Goal: Transaction & Acquisition: Purchase product/service

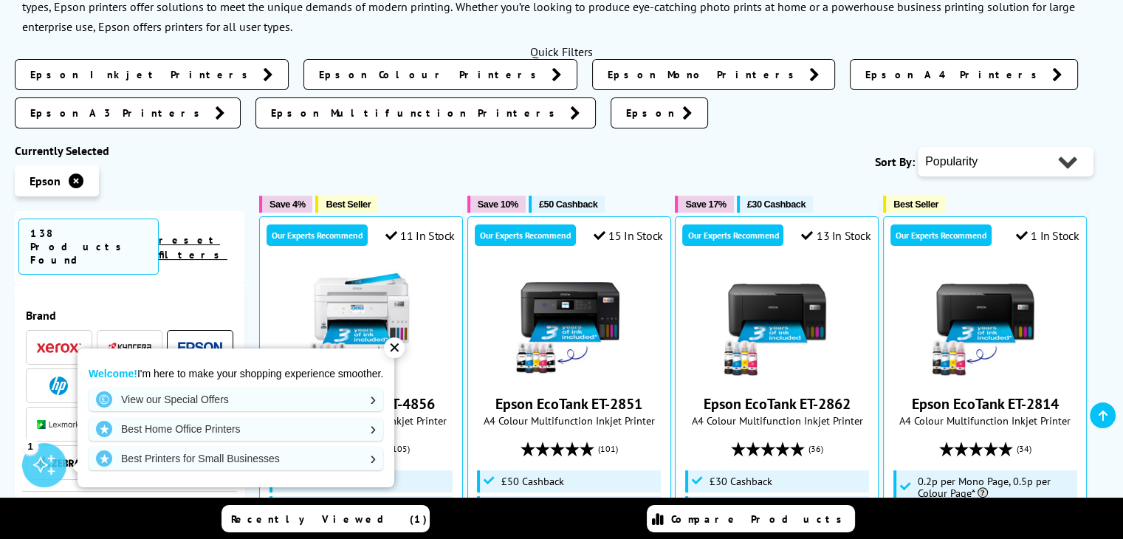
scroll to position [291, 0]
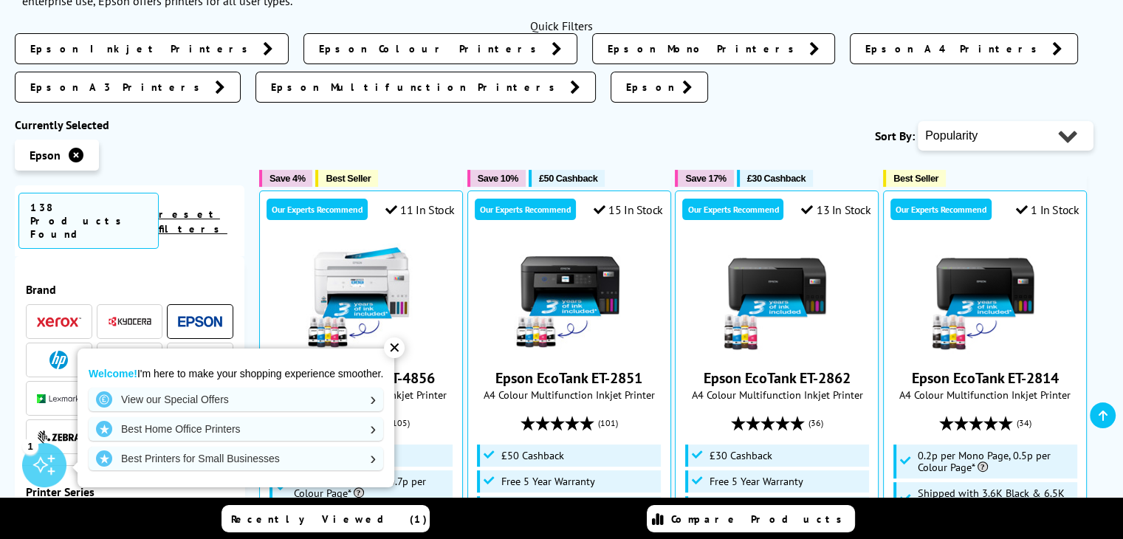
click at [1040, 121] on select "Popularity Rating Price - Low to High Price - High to Low Running Costs - Low t…" at bounding box center [1006, 136] width 176 height 30
select select "Running Costs"
click at [918, 121] on select "Popularity Rating Price - Low to High Price - High to Low Running Costs - Low t…" at bounding box center [1006, 136] width 176 height 30
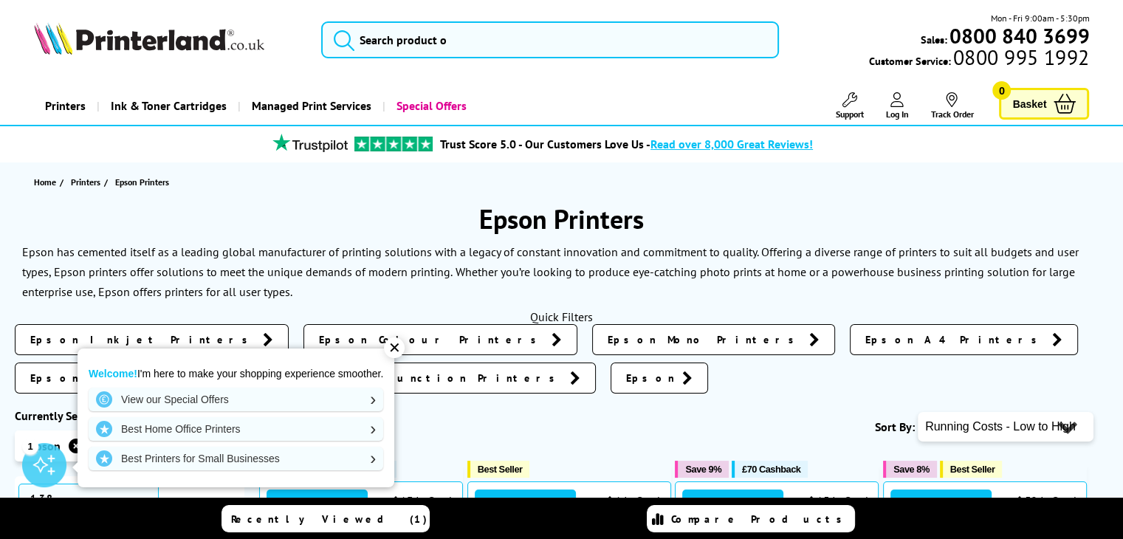
click at [396, 344] on div "✕" at bounding box center [394, 347] width 21 height 21
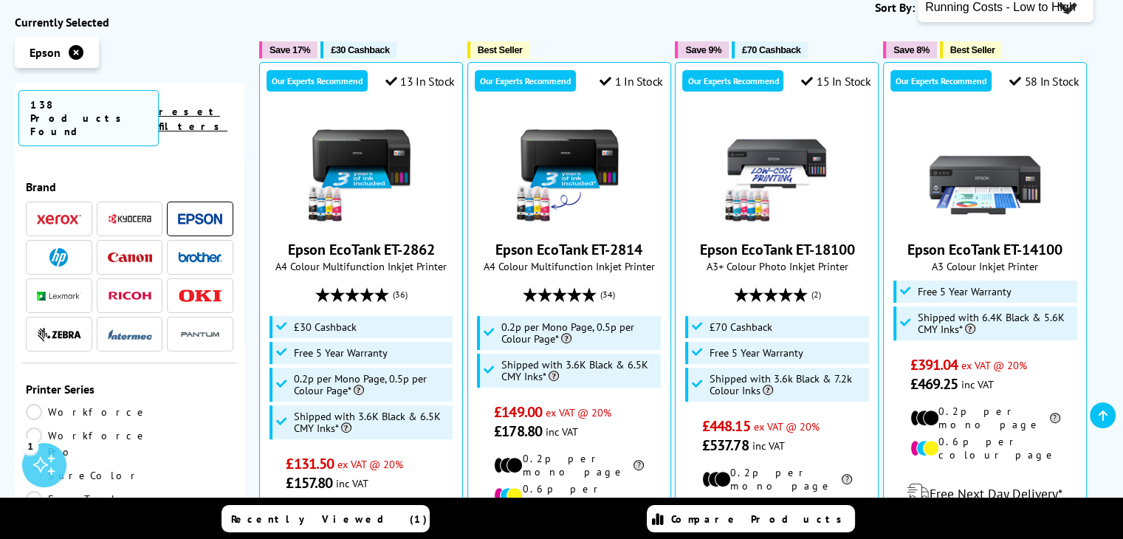
scroll to position [425, 0]
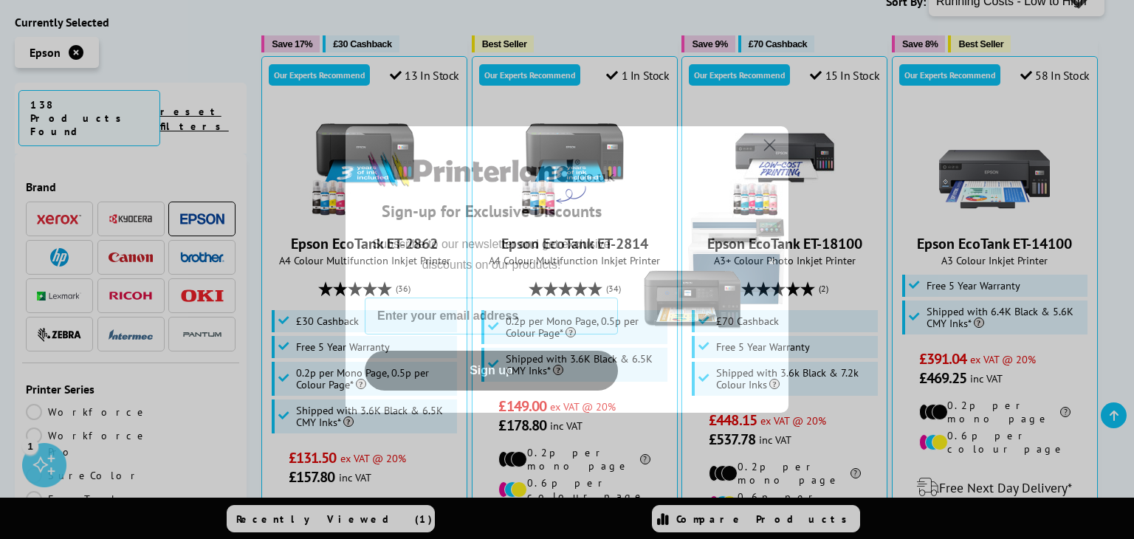
click at [771, 145] on icon "Close dialog" at bounding box center [770, 145] width 10 height 10
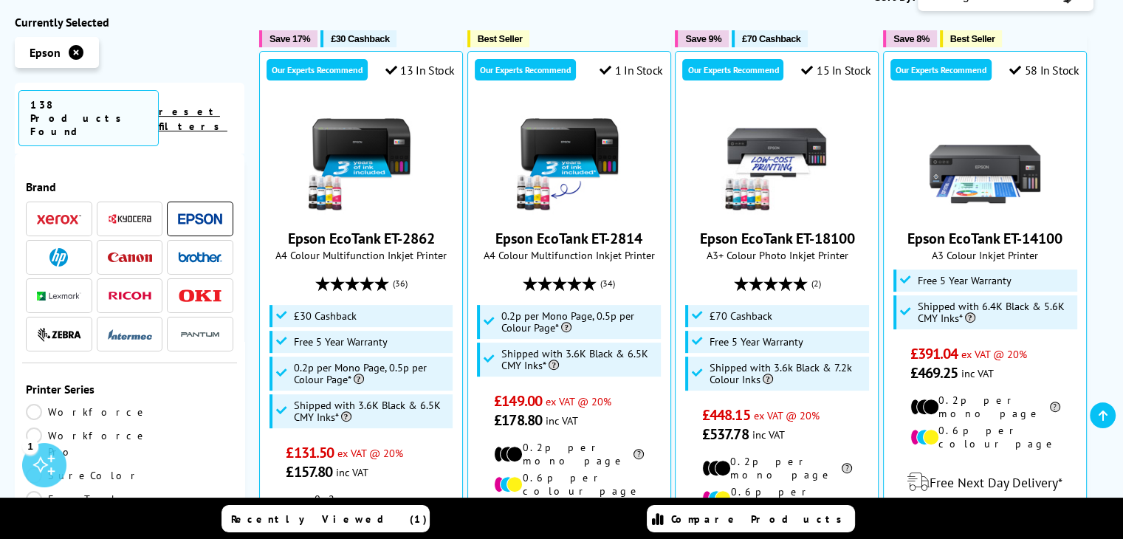
scroll to position [469, 0]
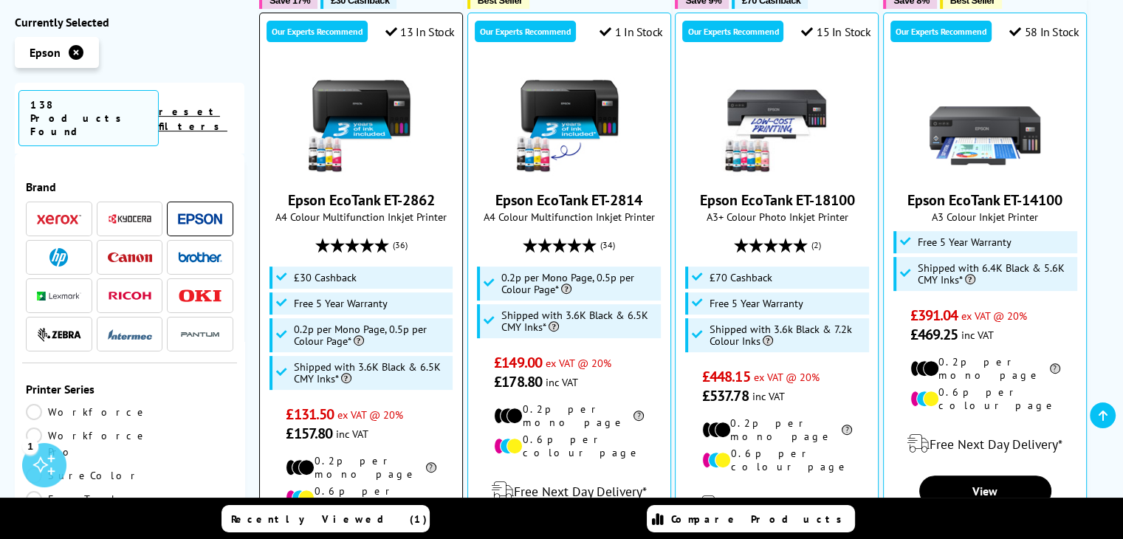
click at [374, 94] on img at bounding box center [361, 120] width 111 height 111
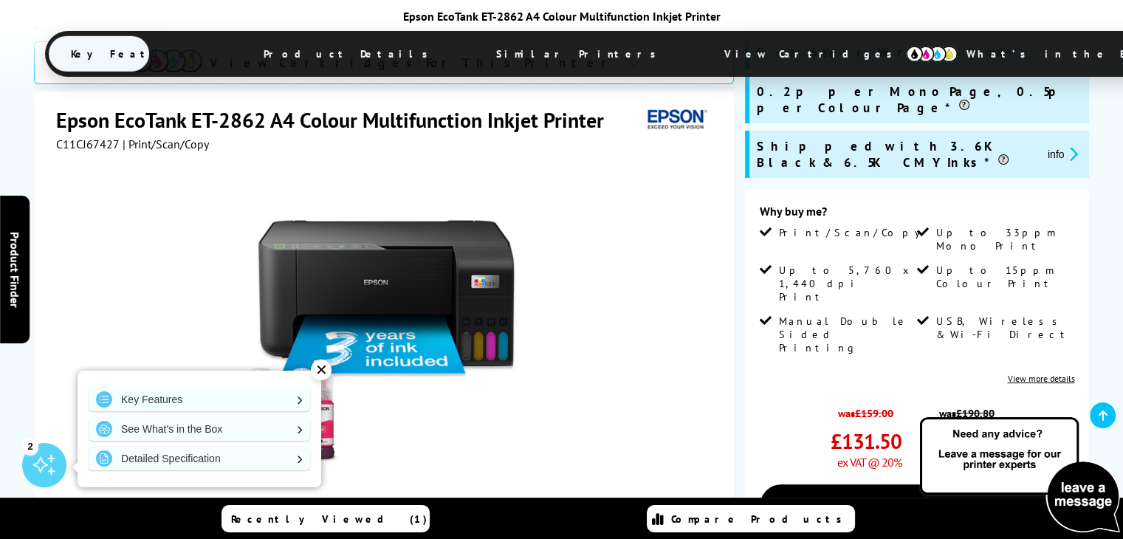
scroll to position [281, 0]
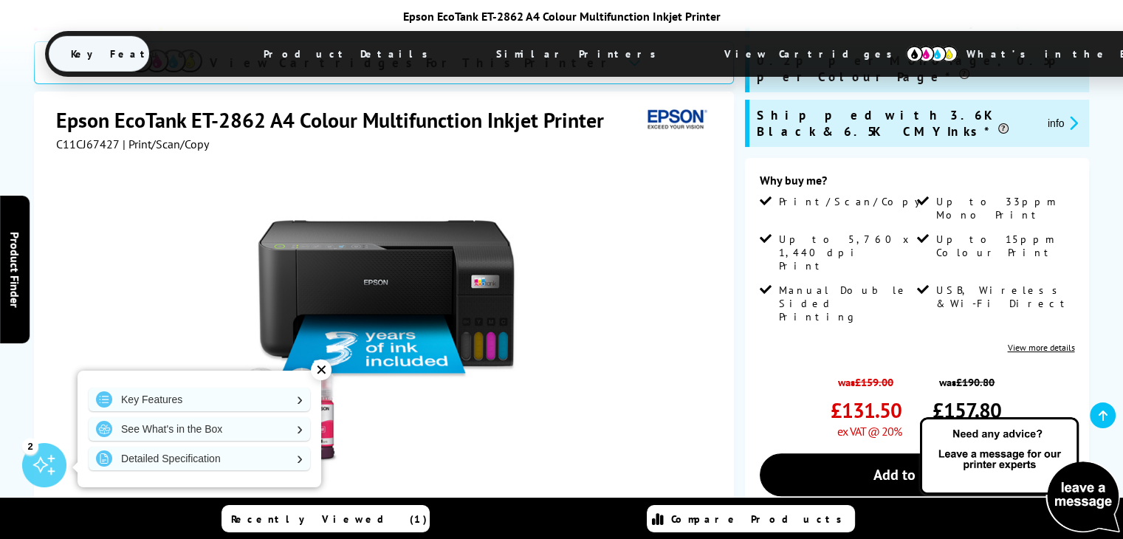
click at [323, 374] on div "✕" at bounding box center [321, 370] width 21 height 21
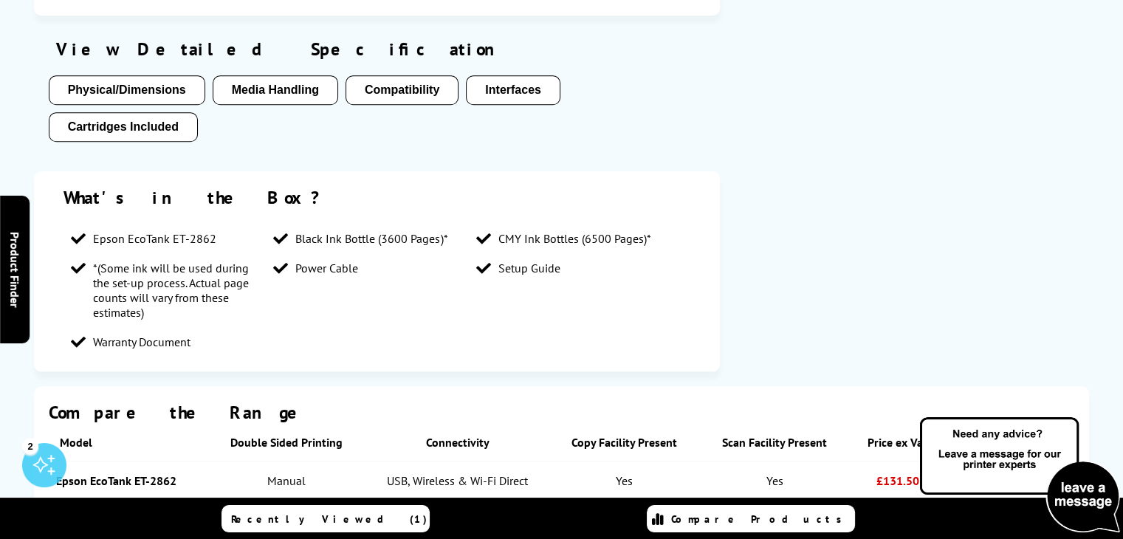
scroll to position [0, 0]
